Goal: Task Accomplishment & Management: Complete application form

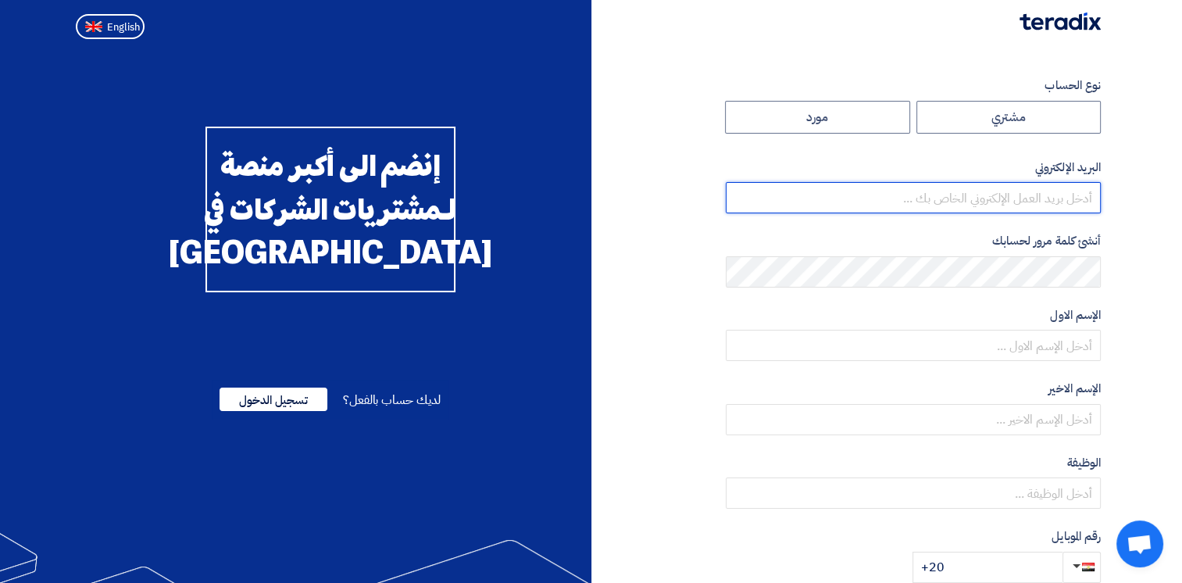
type input "[EMAIL_ADDRESS][DOMAIN_NAME]"
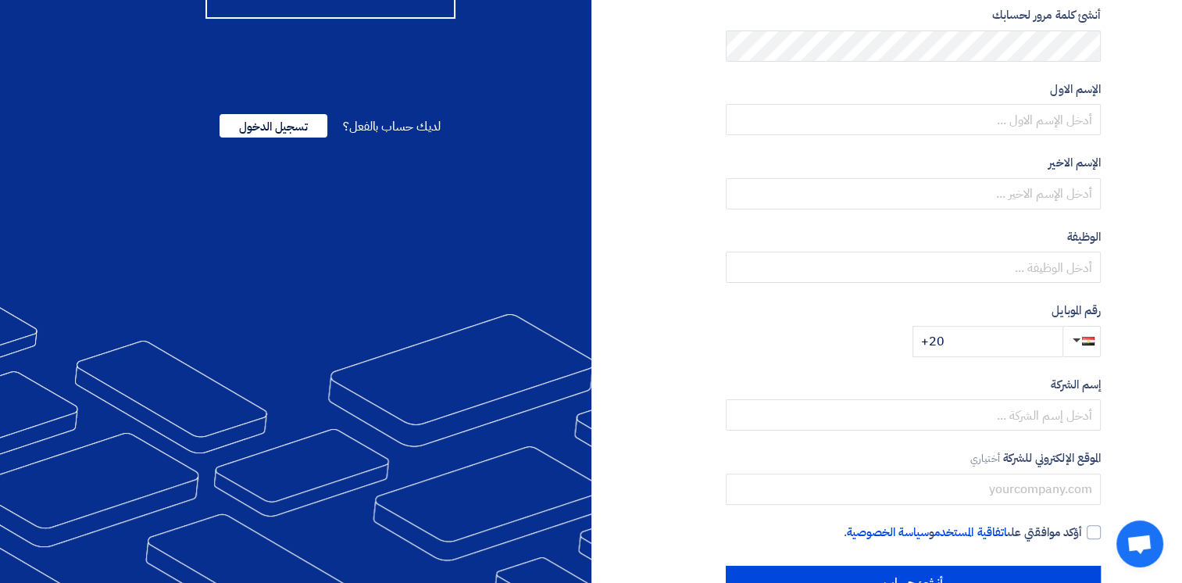
scroll to position [320, 0]
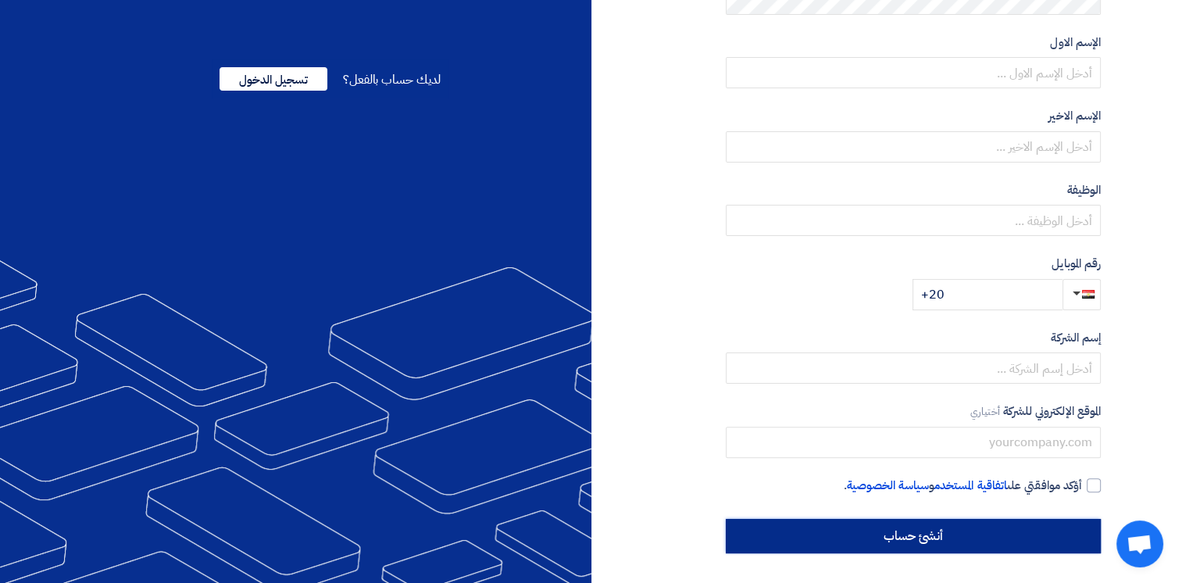
click at [921, 545] on input "أنشئ حساب" at bounding box center [913, 536] width 375 height 34
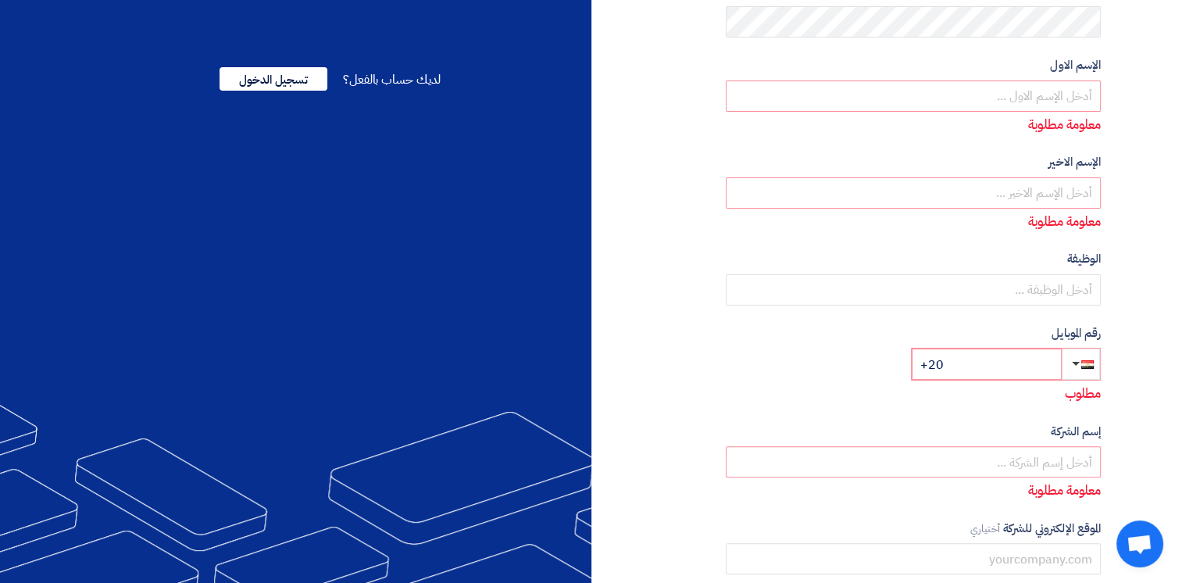
scroll to position [0, 0]
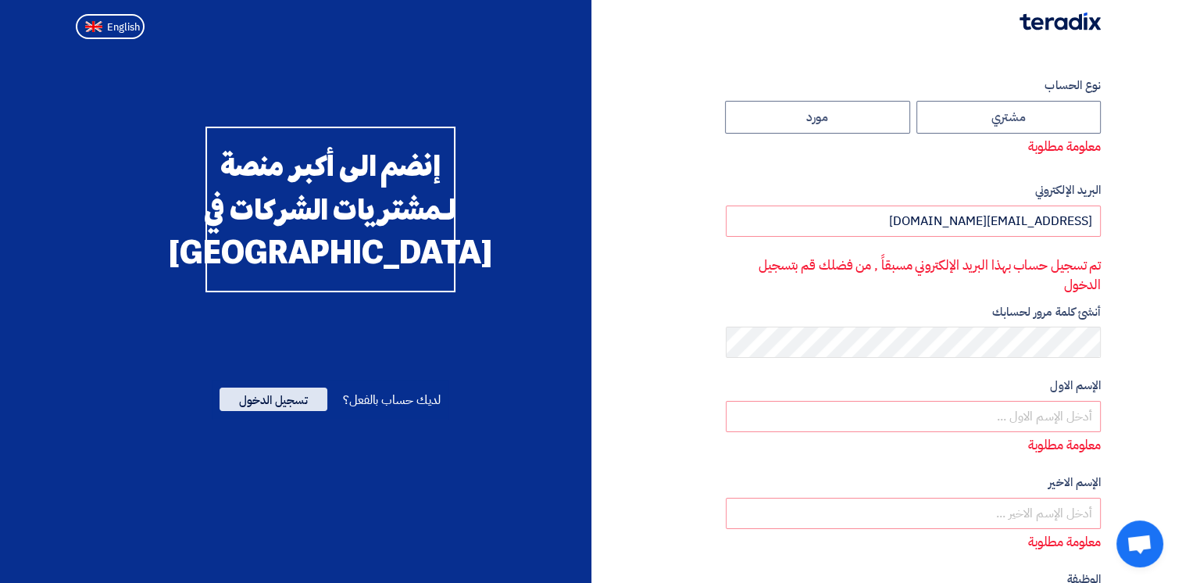
click at [273, 411] on span "تسجيل الدخول" at bounding box center [274, 399] width 108 height 23
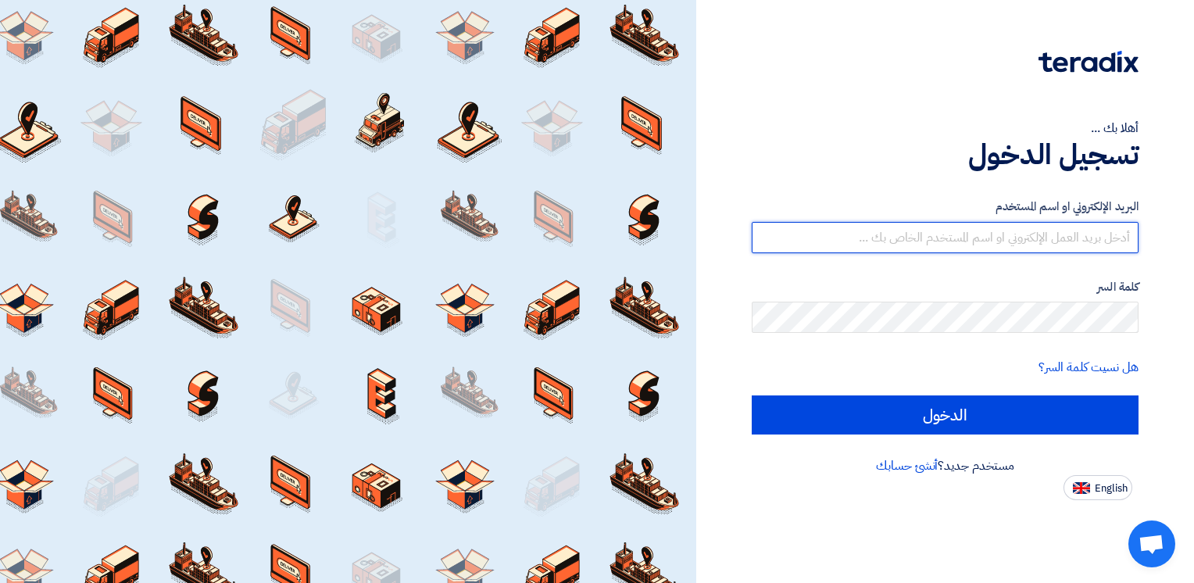
type input "[EMAIL_ADDRESS][DOMAIN_NAME]"
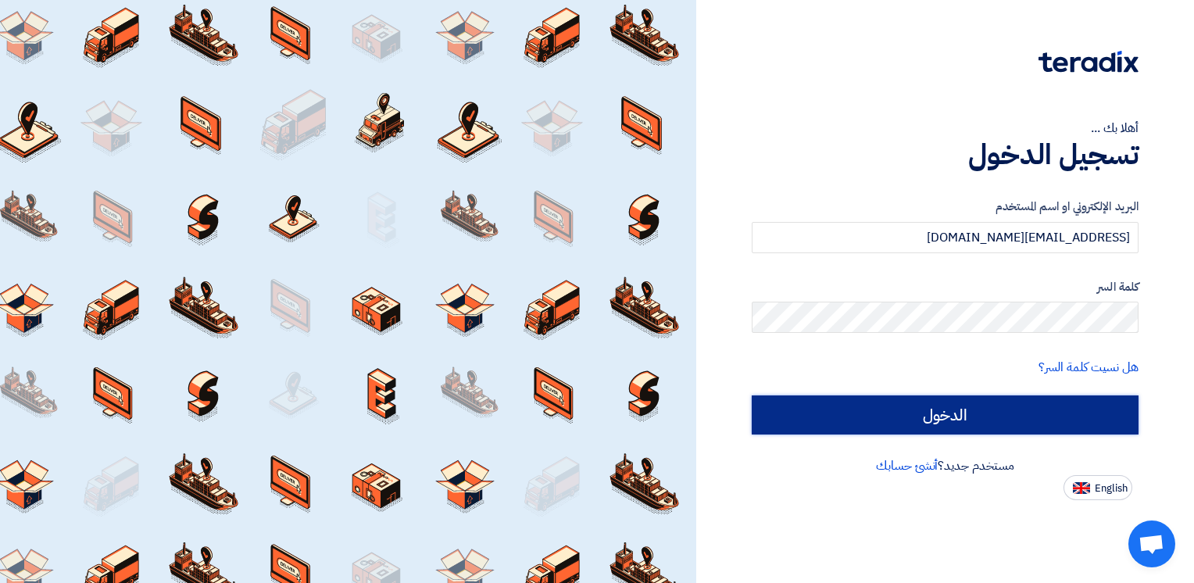
click at [1041, 413] on input "الدخول" at bounding box center [945, 414] width 387 height 39
type input "Sign in"
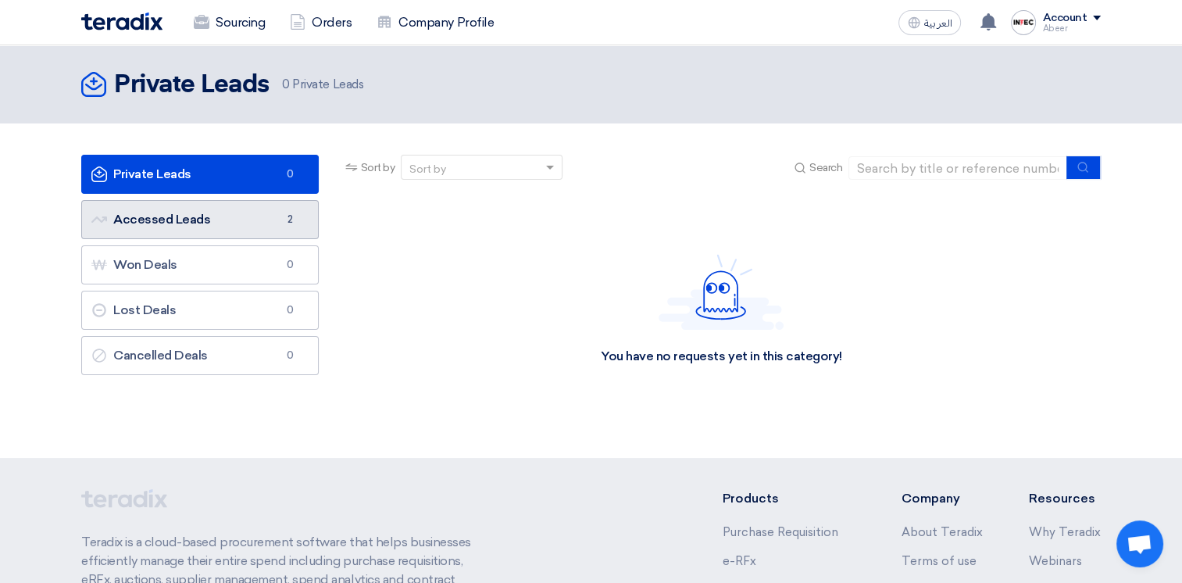
click at [184, 208] on link "Accessed Leads Accessed Leads 2" at bounding box center [200, 219] width 238 height 39
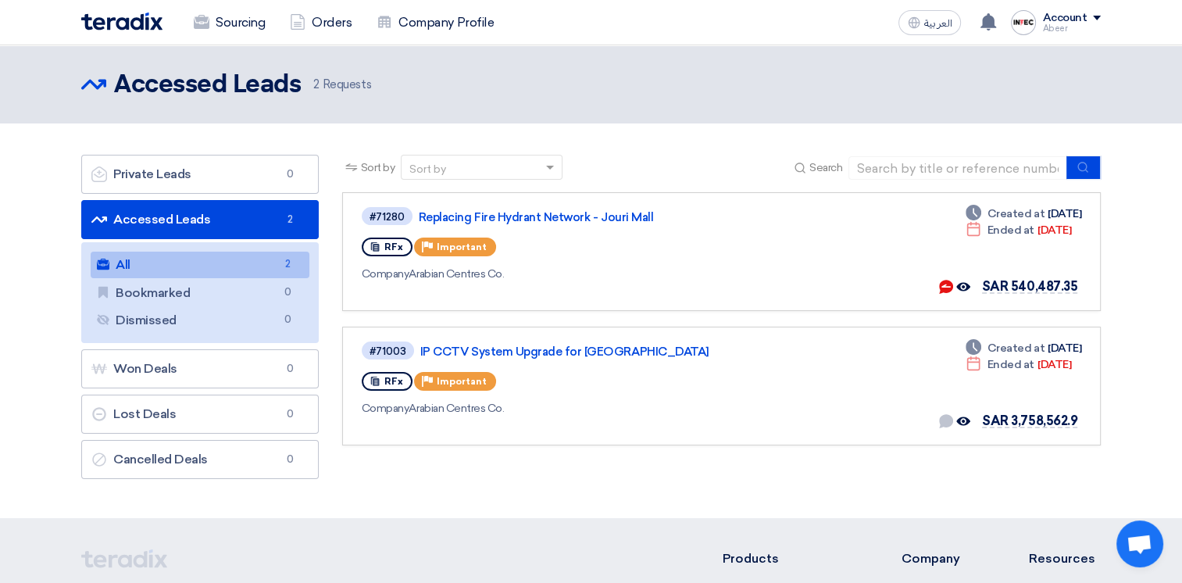
click at [517, 499] on section "Private Leads Private Leads 0 Accessed Leads Accessed Leads 2 All All 2 Bookmar…" at bounding box center [591, 320] width 1182 height 395
